Goal: Transaction & Acquisition: Purchase product/service

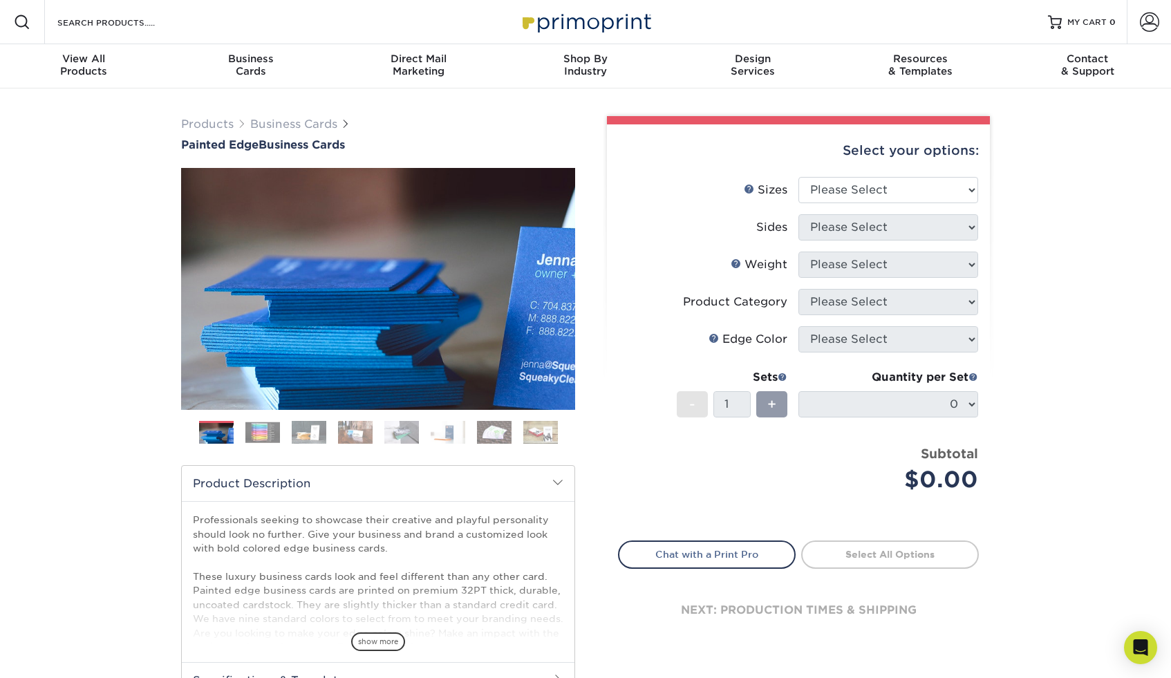
click at [251, 431] on img at bounding box center [262, 432] width 35 height 21
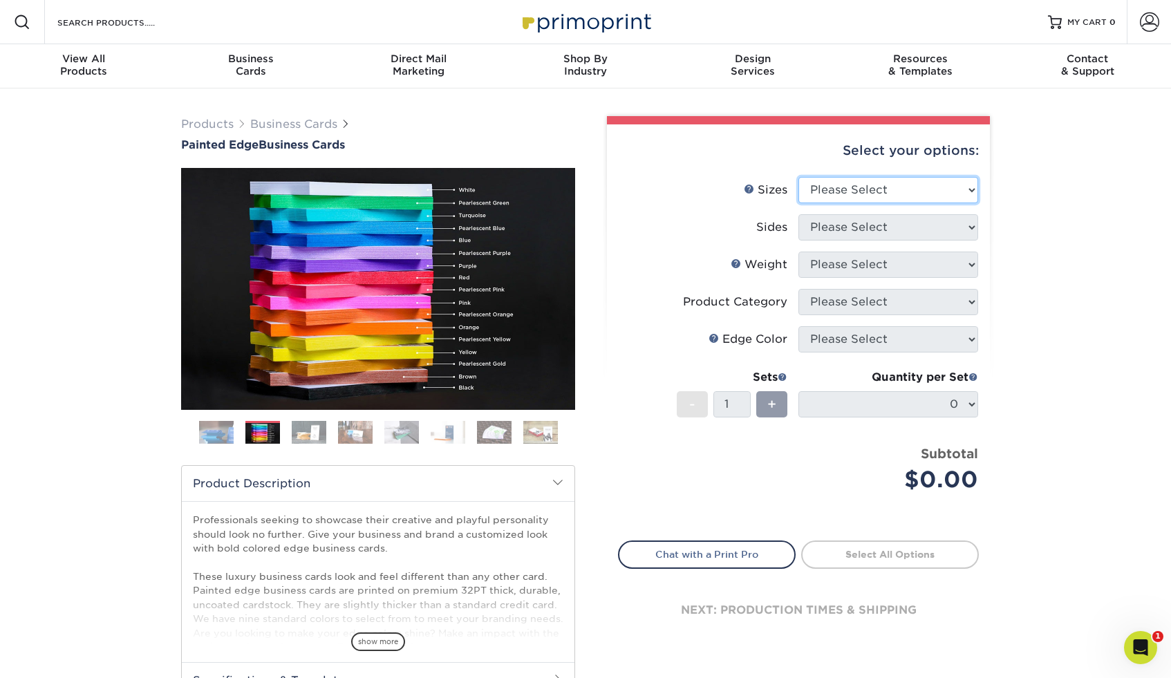
click at [901, 200] on select "Please Select 2" x 3.5" - Standard 2.125" x 3.375" - European 2.5" x 2.5" - Squ…" at bounding box center [888, 190] width 180 height 26
select select "2.50x2.50"
click at [798, 177] on select "Please Select 2" x 3.5" - Standard 2.125" x 3.375" - European 2.5" x 2.5" - Squ…" at bounding box center [888, 190] width 180 height 26
click at [875, 232] on select "Please Select Print Both Sides Print Front Only" at bounding box center [888, 227] width 180 height 26
select select "13abbda7-1d64-4f25-8bb2-c179b224825d"
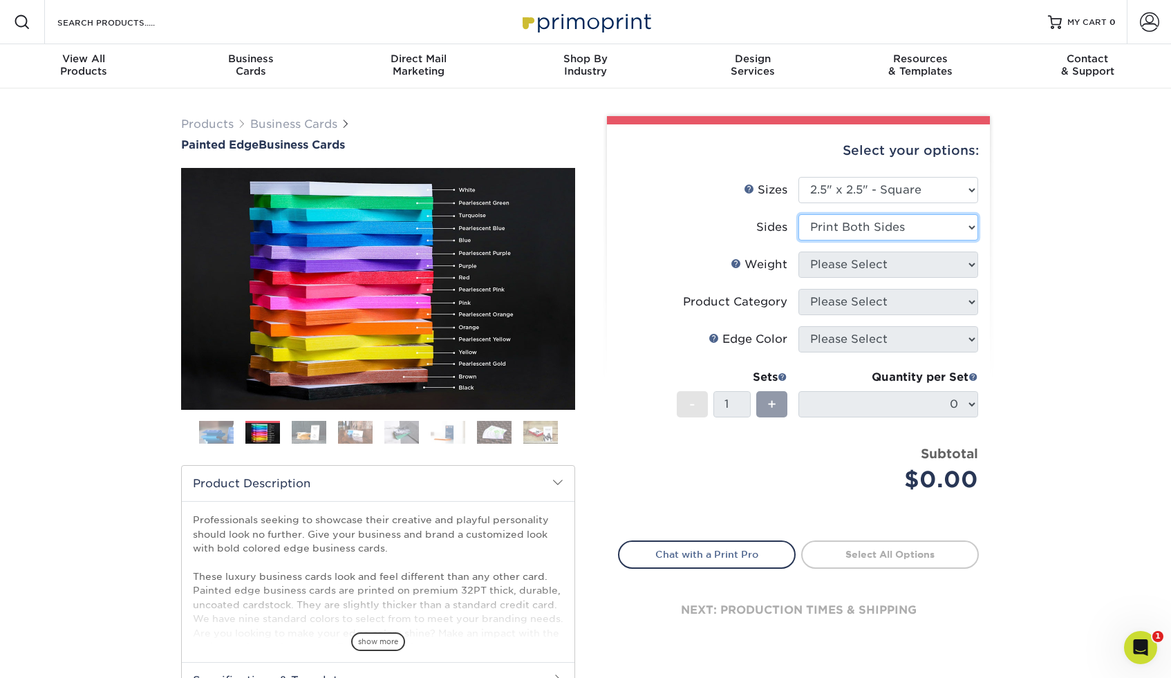
click at [798, 214] on select "Please Select Print Both Sides Print Front Only" at bounding box center [888, 227] width 180 height 26
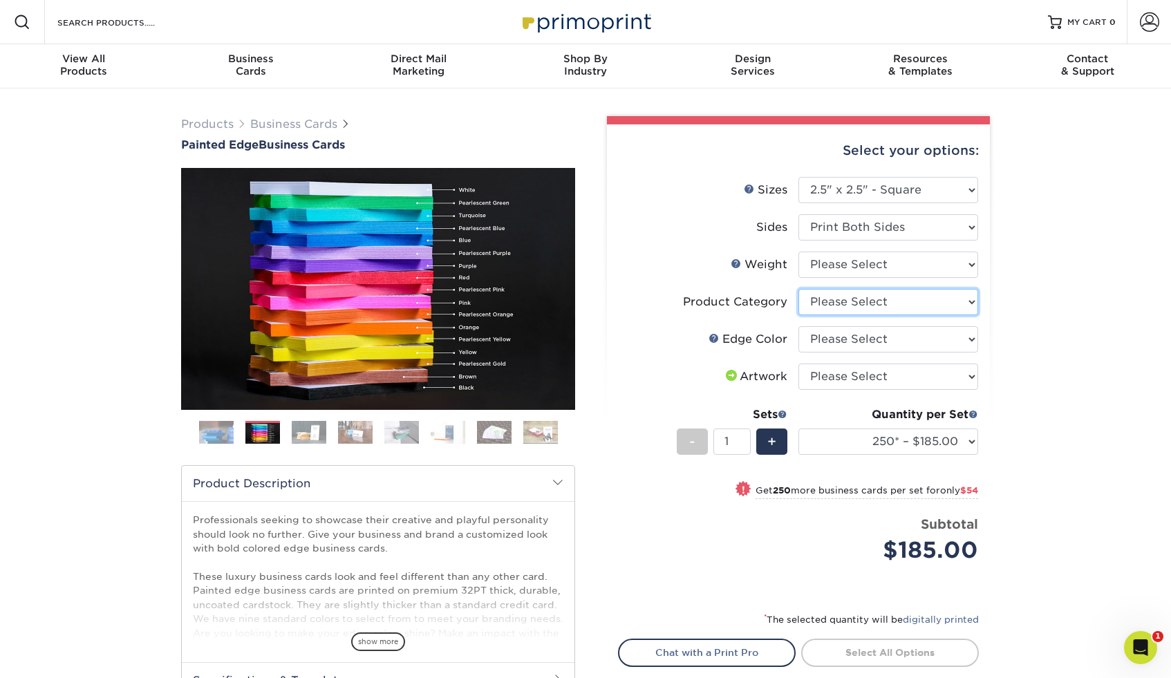
click at [853, 299] on select "Please Select Business Cards" at bounding box center [888, 302] width 180 height 26
select select "3b5148f1-0588-4f88-a218-97bcfdce65c1"
click at [798, 289] on select "Please Select Business Cards" at bounding box center [888, 302] width 180 height 26
click at [831, 375] on select "Please Select I will upload files I need a design - $100" at bounding box center [888, 376] width 180 height 26
select select "upload"
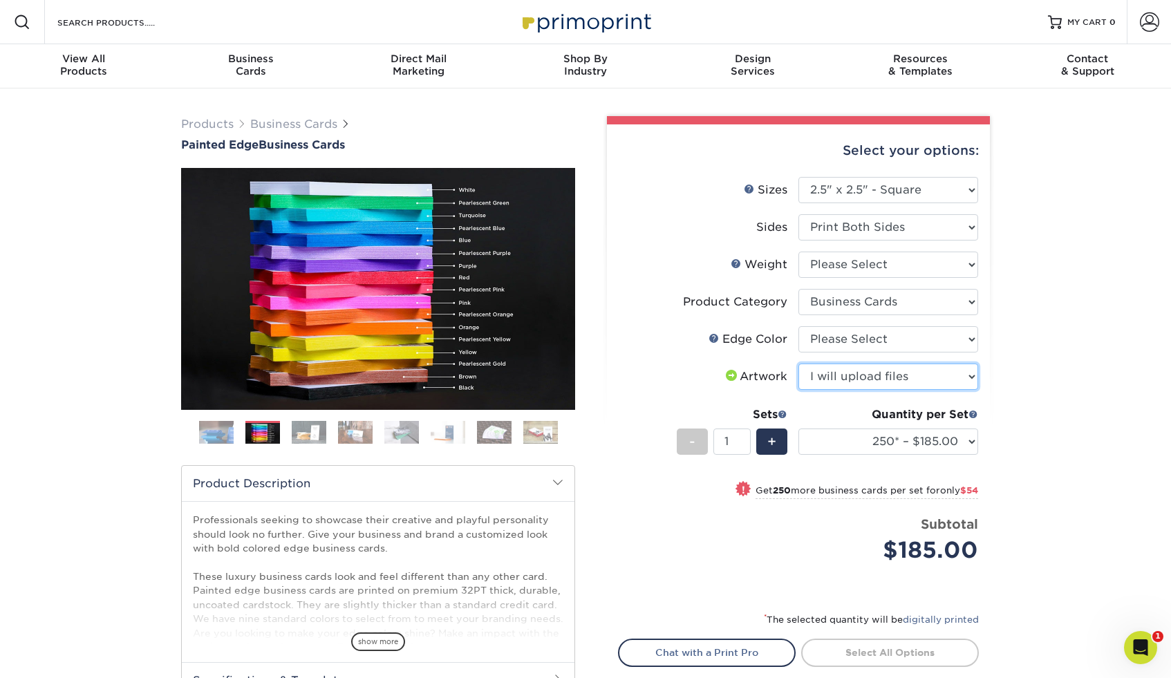
click at [798, 363] on select "Please Select I will upload files I need a design - $100" at bounding box center [888, 376] width 180 height 26
